Goal: Transaction & Acquisition: Purchase product/service

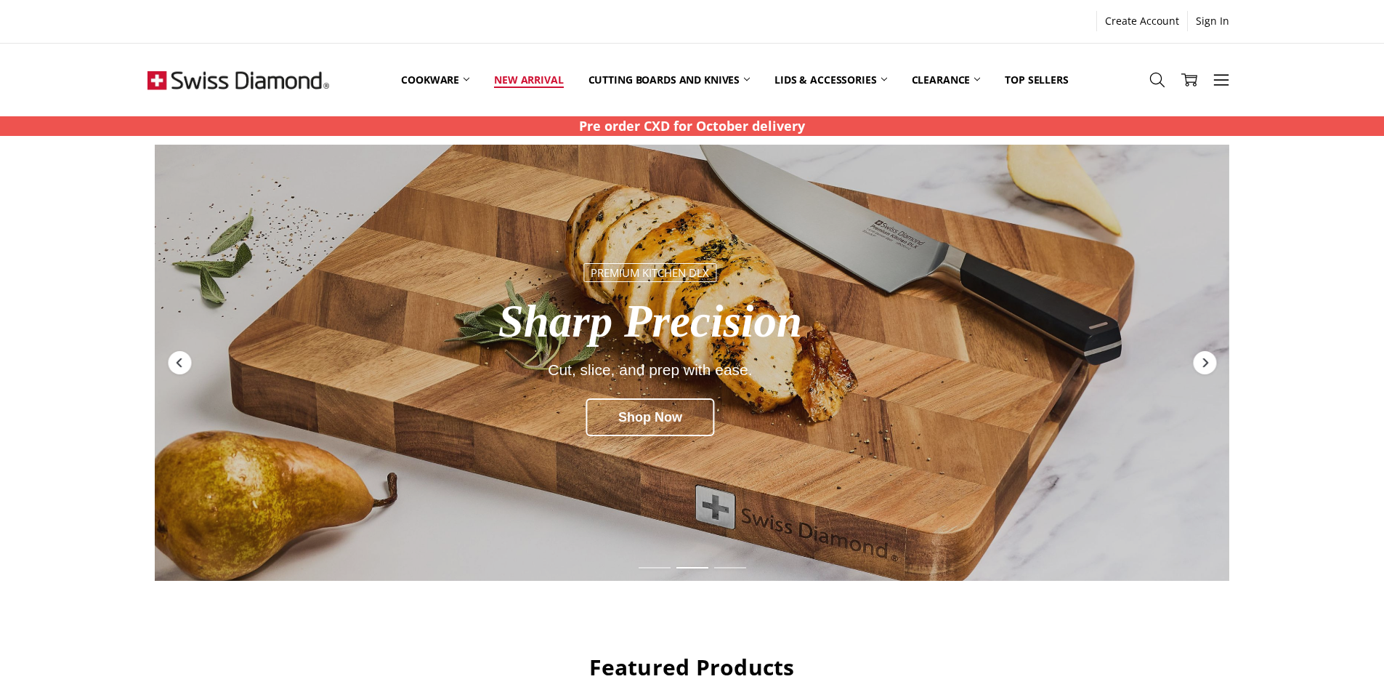
click at [508, 78] on link "New arrival" at bounding box center [529, 79] width 94 height 65
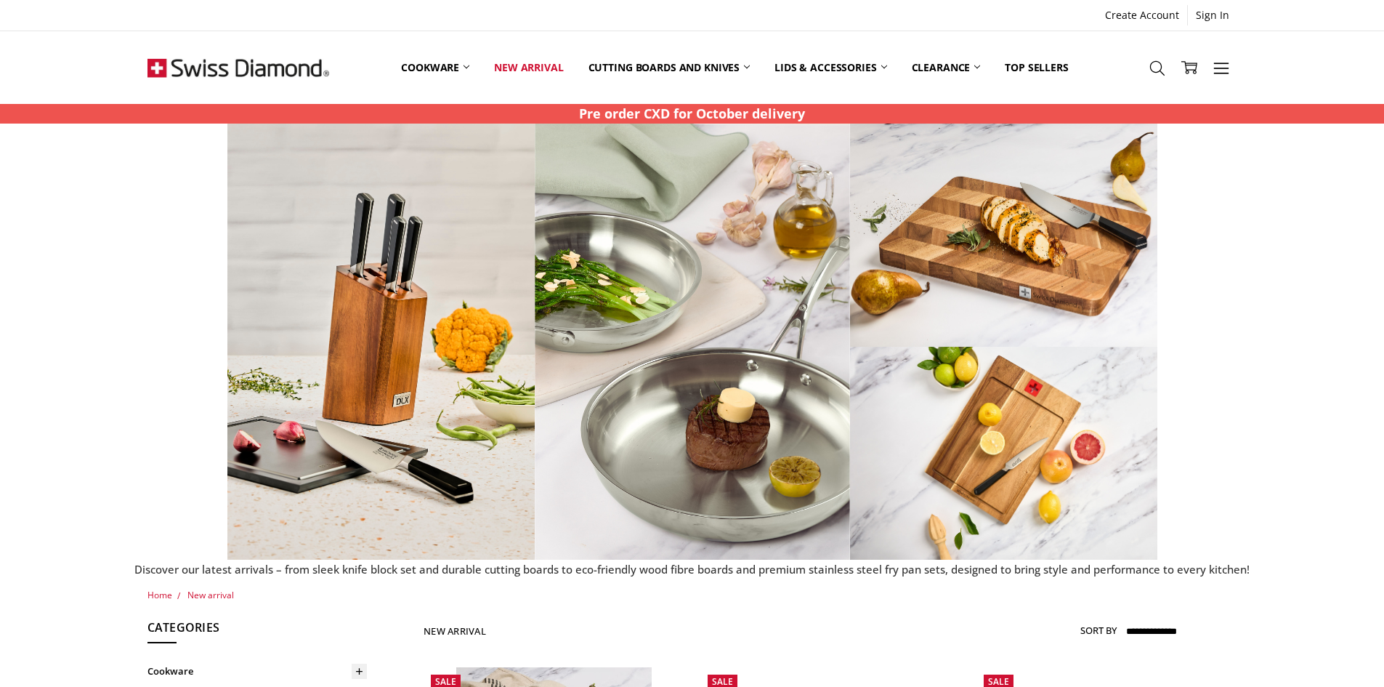
click at [1143, 551] on div at bounding box center [692, 342] width 1369 height 436
click at [201, 592] on span "New arrival" at bounding box center [210, 594] width 46 height 12
click at [534, 66] on link "New arrival" at bounding box center [529, 67] width 94 height 65
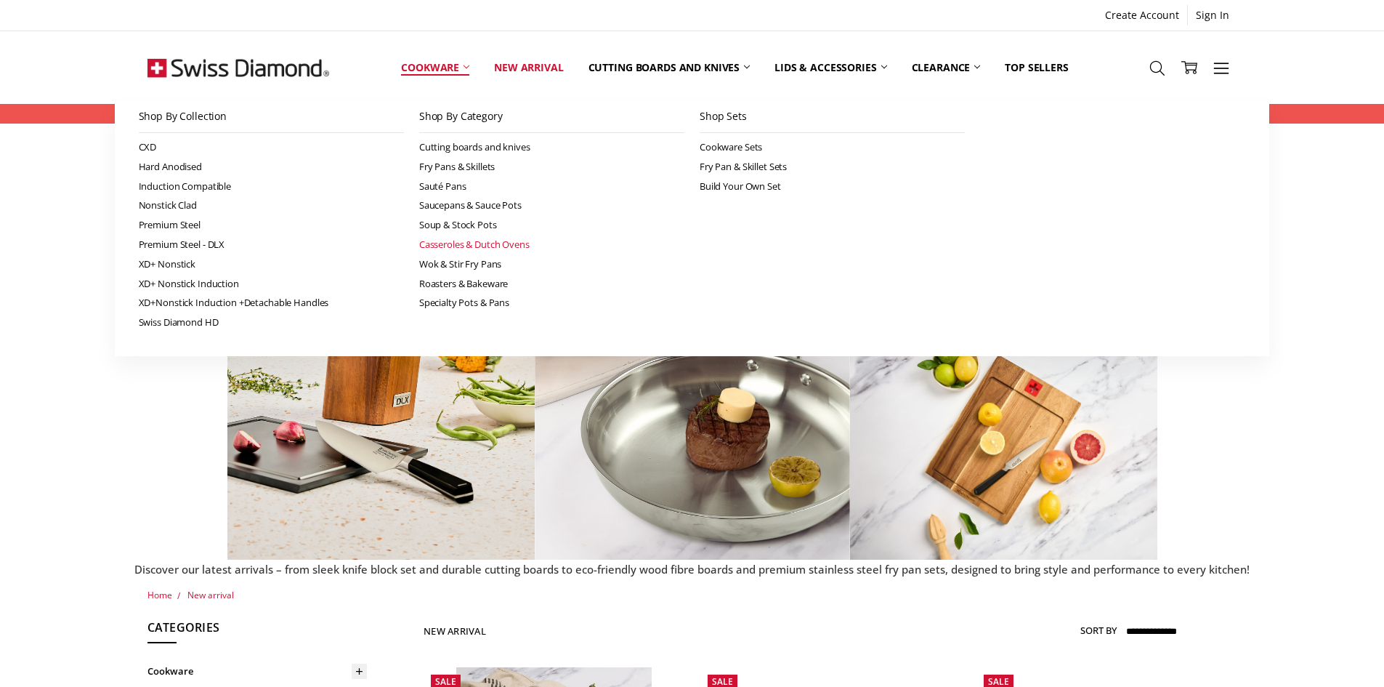
click at [468, 238] on link "Casseroles & Dutch Ovens" at bounding box center [551, 245] width 265 height 20
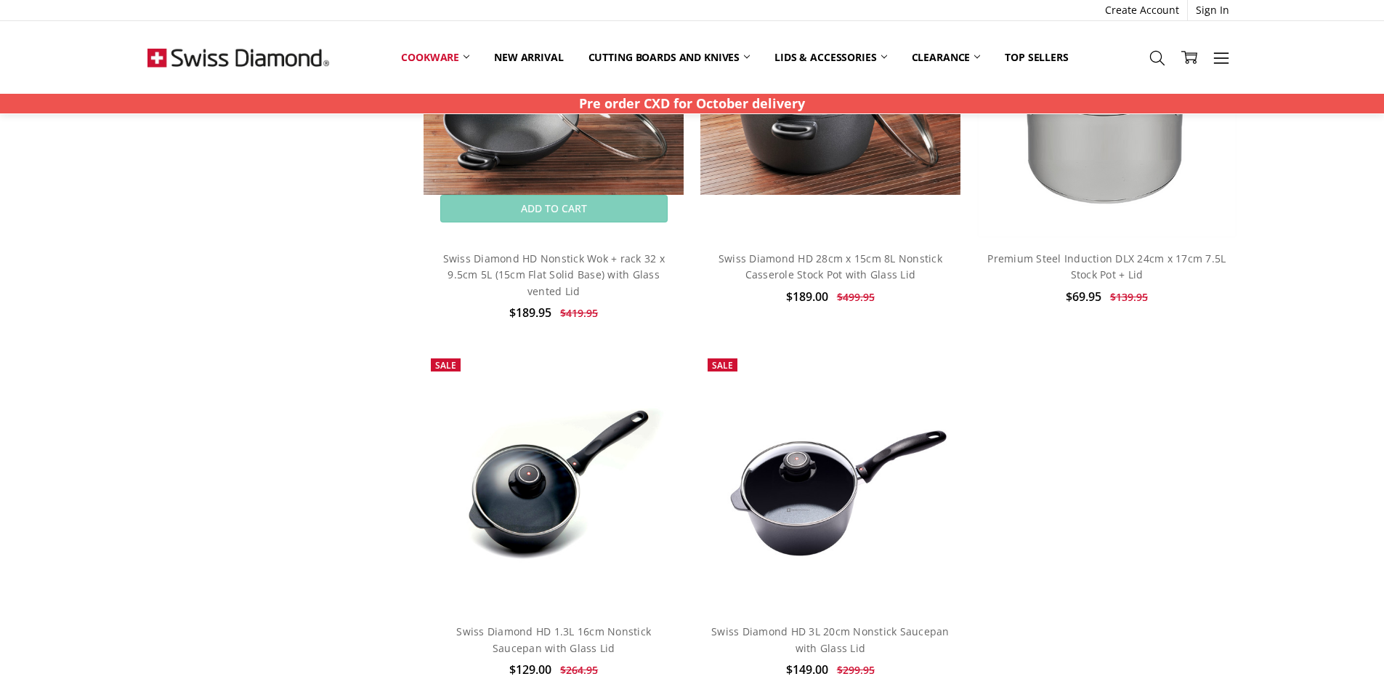
scroll to position [3342, 0]
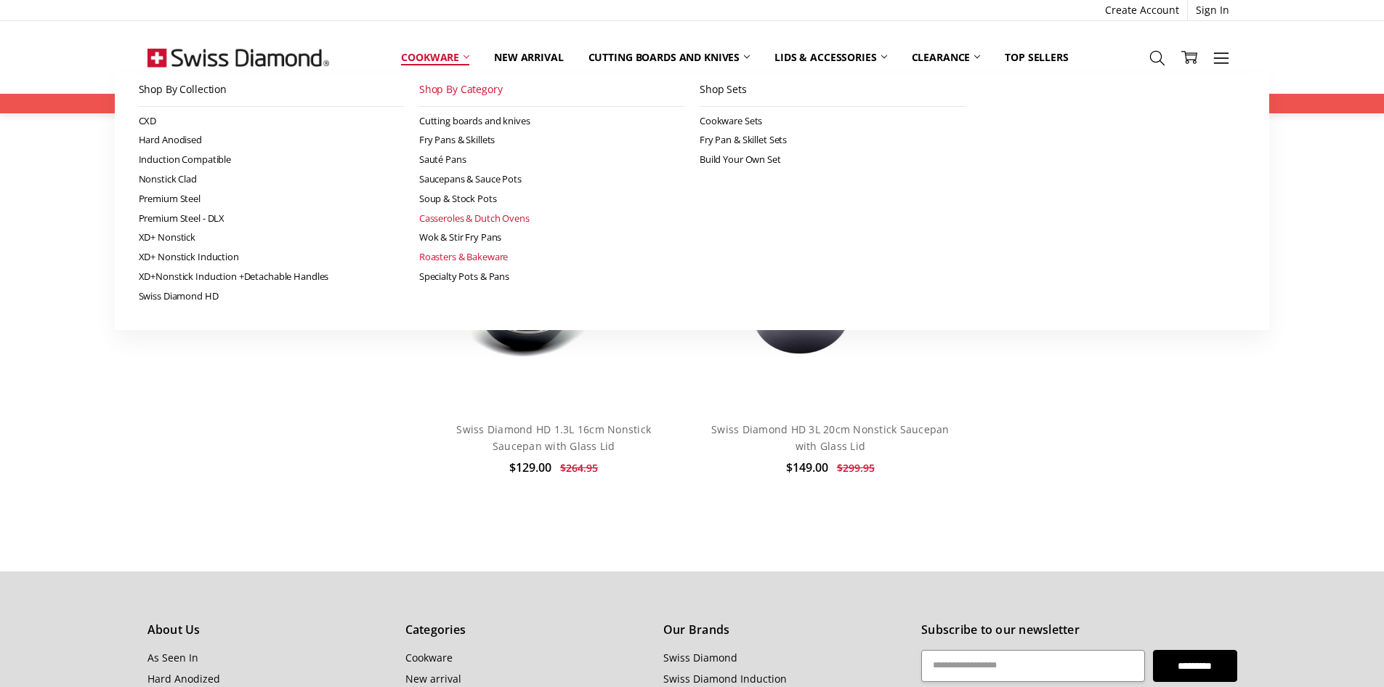
click at [502, 254] on link "Roasters & Bakeware" at bounding box center [551, 257] width 265 height 20
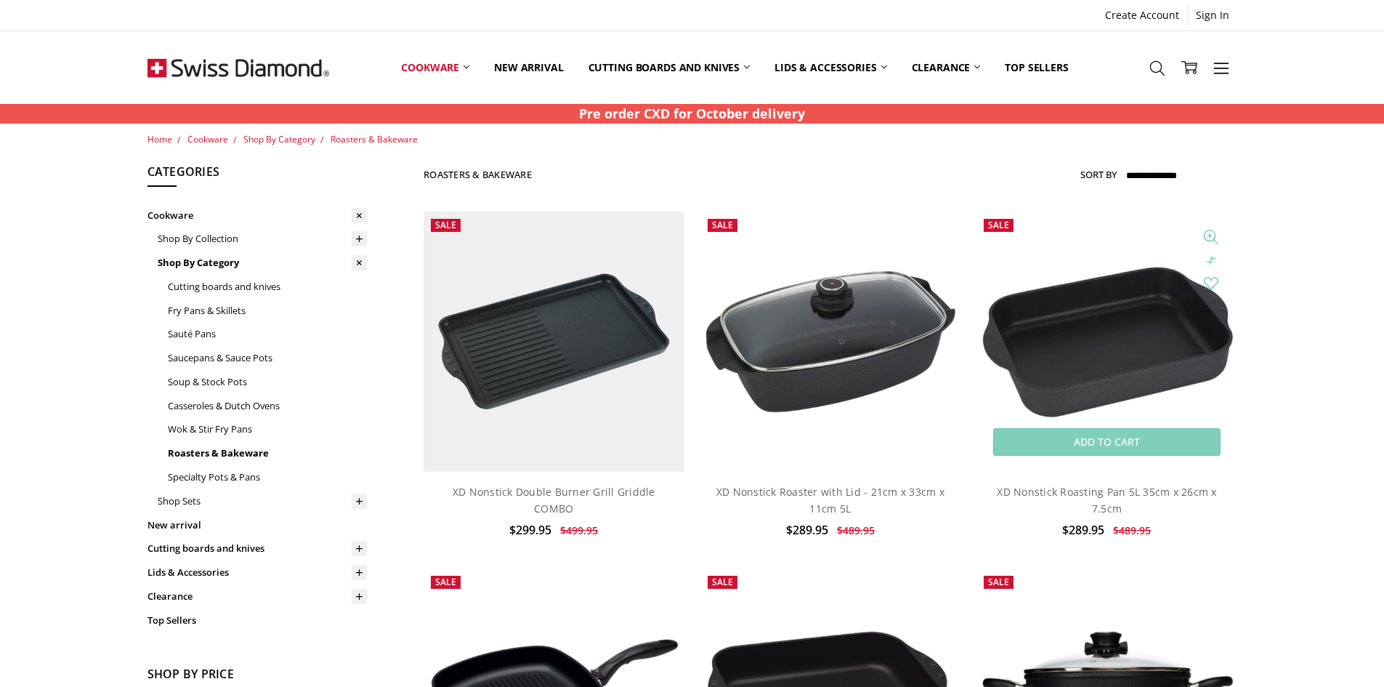
click at [1180, 315] on img at bounding box center [1106, 341] width 260 height 161
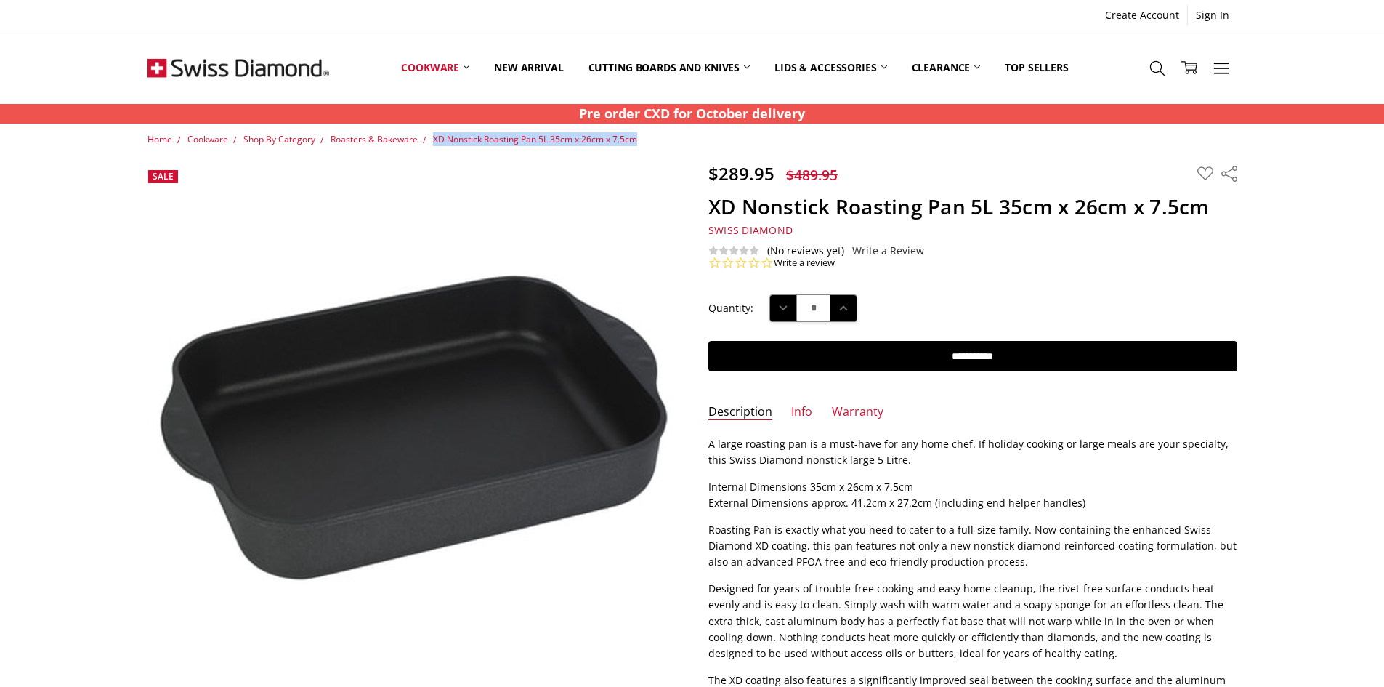
drag, startPoint x: 646, startPoint y: 139, endPoint x: 434, endPoint y: 142, distance: 212.2
click at [434, 142] on ul "Home Cookware Shop By Category Roasters & Bakeware XD Nonstick Roasting Pan 5L …" at bounding box center [692, 139] width 1090 height 14
copy span "XD Nonstick Roasting Pan 5L 35cm x 26cm x 7.5cm"
